Goal: Information Seeking & Learning: Learn about a topic

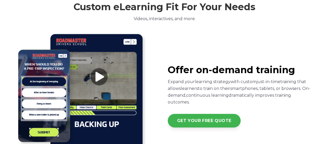
scroll to position [632, 0]
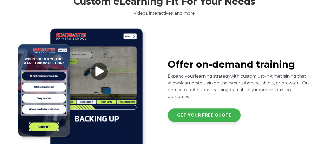
drag, startPoint x: 332, startPoint y: 12, endPoint x: 333, endPoint y: 54, distance: 42.0
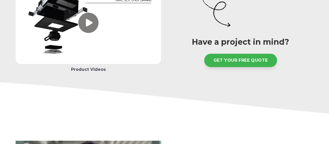
scroll to position [0, 0]
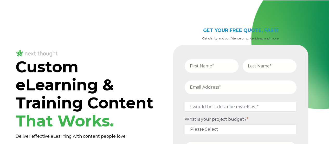
click at [33, 33] on div "Custom eLearning & Training Content That Works. Deliver effective eLearning wit…" at bounding box center [89, 119] width 146 height 203
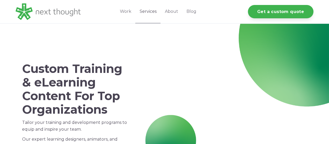
click at [152, 12] on link "Services" at bounding box center [147, 11] width 25 height 23
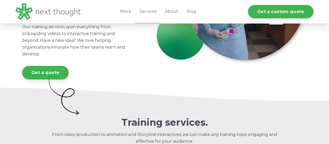
scroll to position [96, 0]
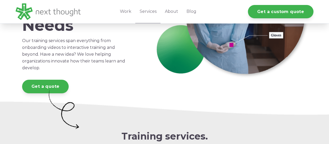
drag, startPoint x: 0, startPoint y: 0, endPoint x: 333, endPoint y: 24, distance: 334.0
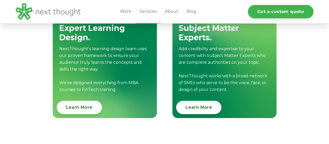
scroll to position [602, 0]
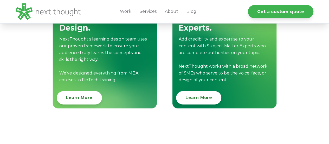
click at [329, 81] on div "Expert Learning Design. NextThought’s learning design team uses our proven fram…" at bounding box center [164, 54] width 329 height 149
drag, startPoint x: 329, startPoint y: 81, endPoint x: 328, endPoint y: 85, distance: 3.7
click at [328, 85] on div "Expert Learning Design. NextThought’s learning design team uses our proven fram…" at bounding box center [164, 54] width 329 height 149
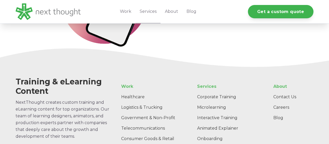
scroll to position [1011, 0]
